Goal: Navigation & Orientation: Understand site structure

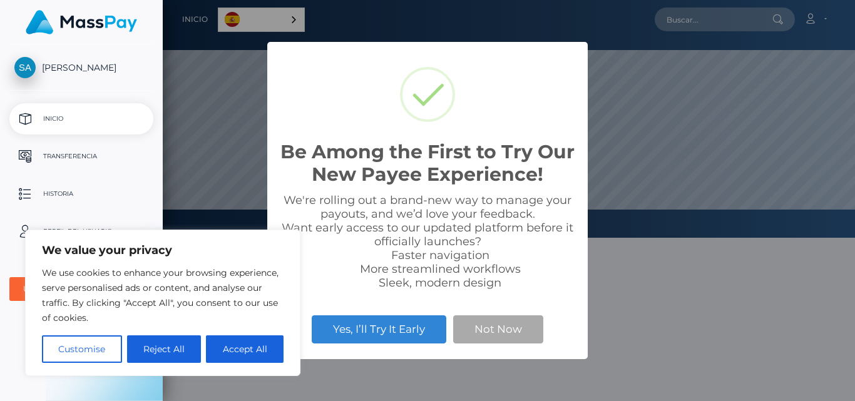
scroll to position [238, 692]
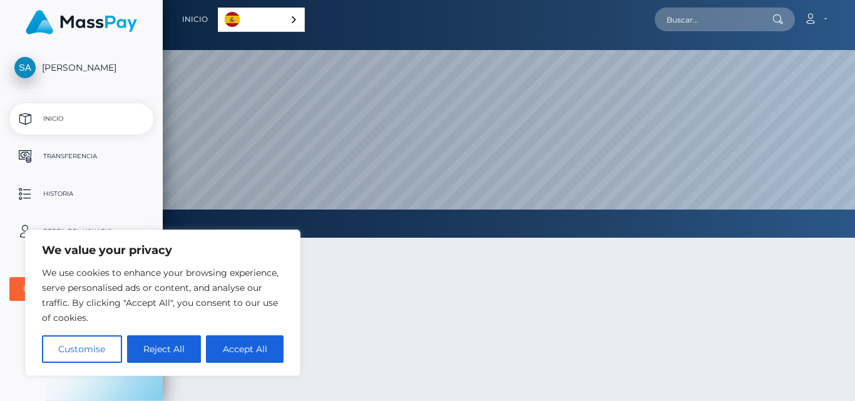
click at [551, 288] on div at bounding box center [509, 381] width 692 height 324
click at [226, 339] on button "Accept All" at bounding box center [245, 349] width 78 height 28
checkbox input "true"
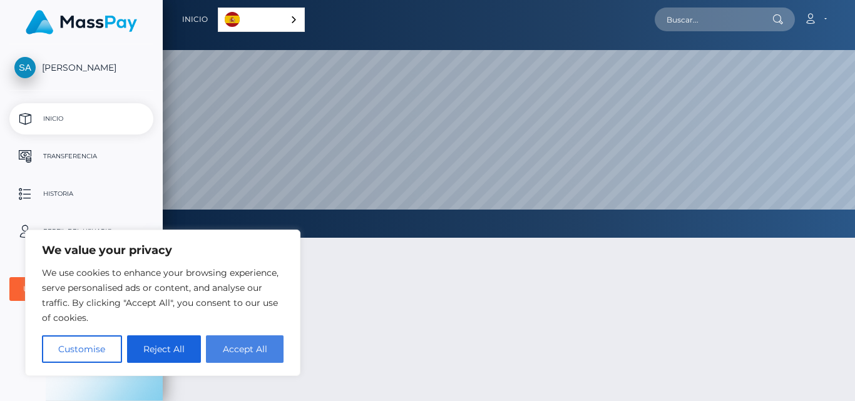
checkbox input "true"
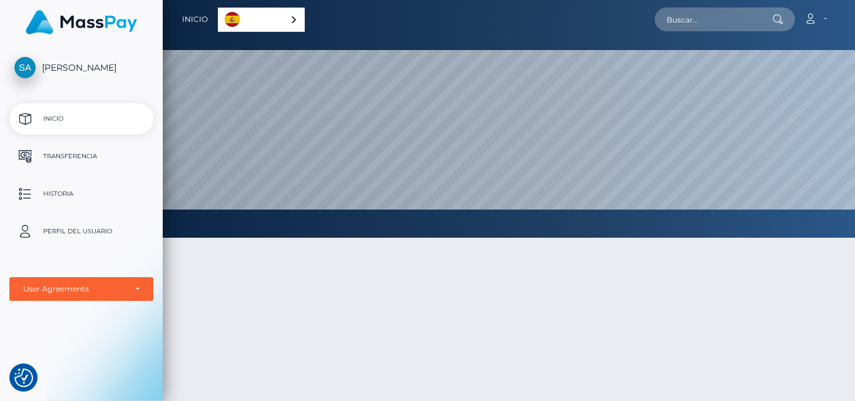
click at [245, 18] on link "Español" at bounding box center [261, 19] width 86 height 23
click at [252, 8] on link "Español" at bounding box center [262, 19] width 88 height 23
click at [51, 189] on p "Historia" at bounding box center [81, 194] width 134 height 19
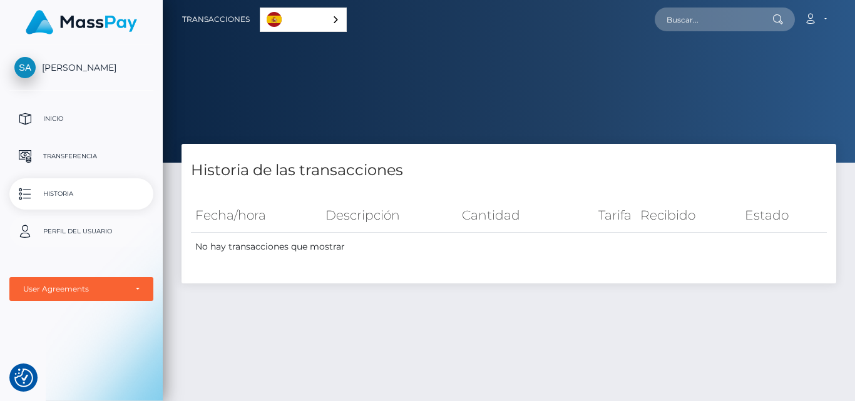
click at [69, 228] on p "Perfil del usuario" at bounding box center [81, 231] width 134 height 19
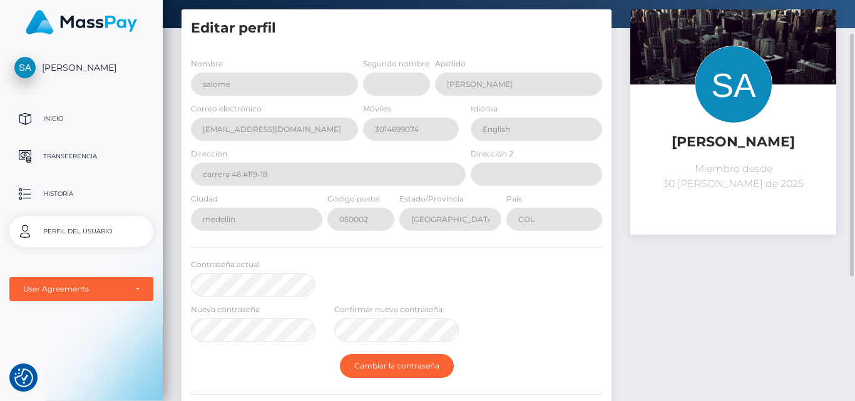
scroll to position [38, 0]
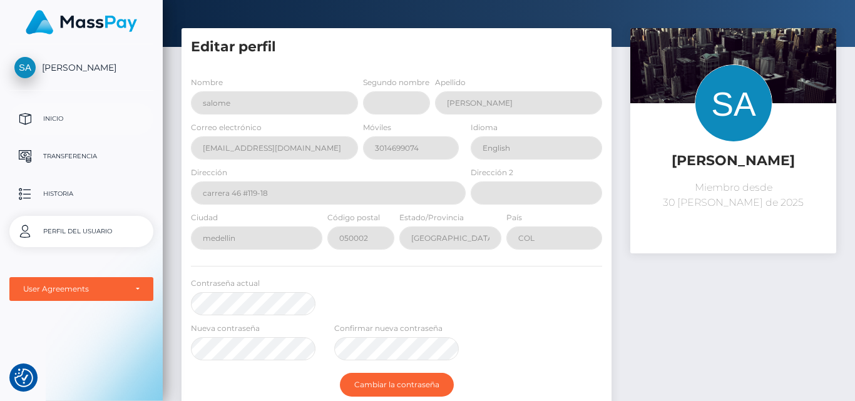
click at [66, 124] on p "Inicio" at bounding box center [81, 119] width 134 height 19
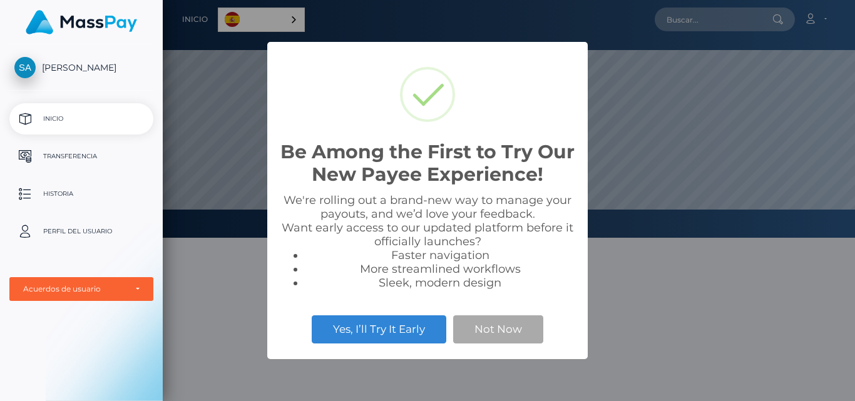
scroll to position [238, 692]
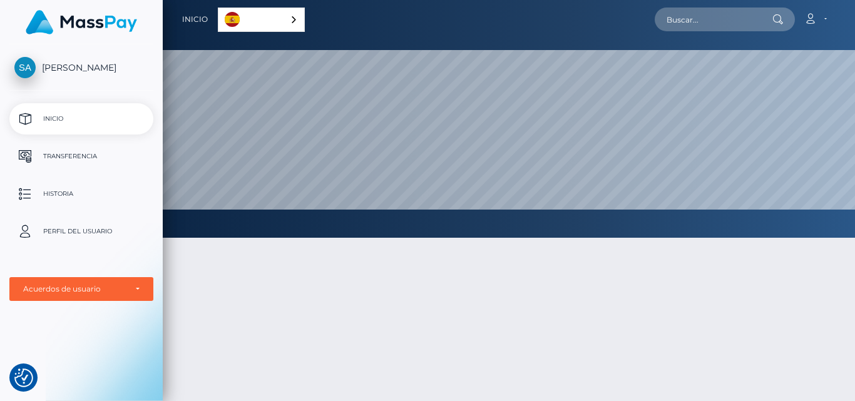
click at [48, 128] on p "Inicio" at bounding box center [81, 119] width 134 height 19
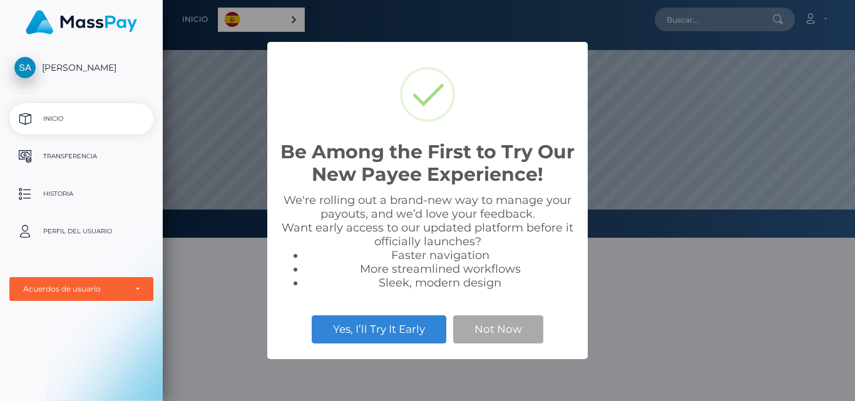
scroll to position [238, 692]
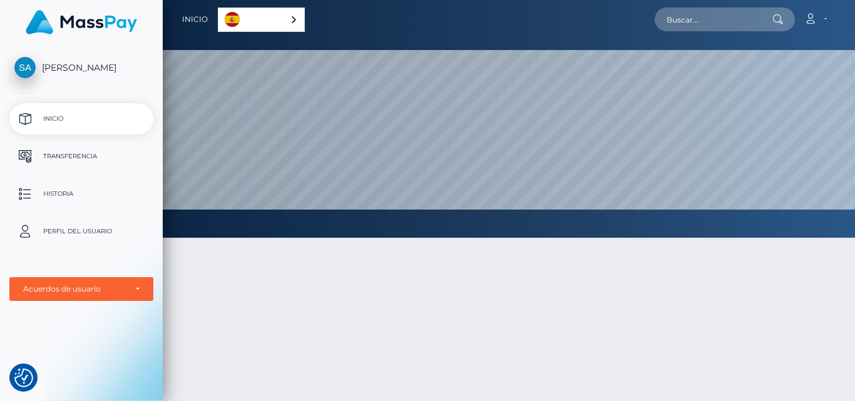
click at [61, 121] on p "Inicio" at bounding box center [81, 119] width 134 height 19
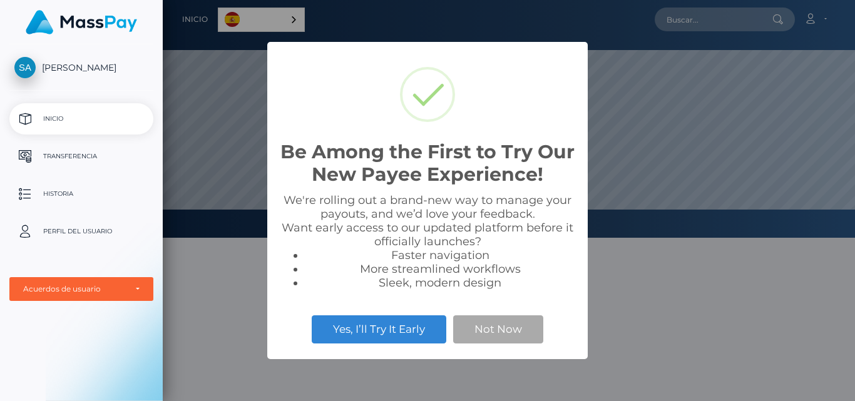
scroll to position [238, 692]
